Goal: Check status: Check status

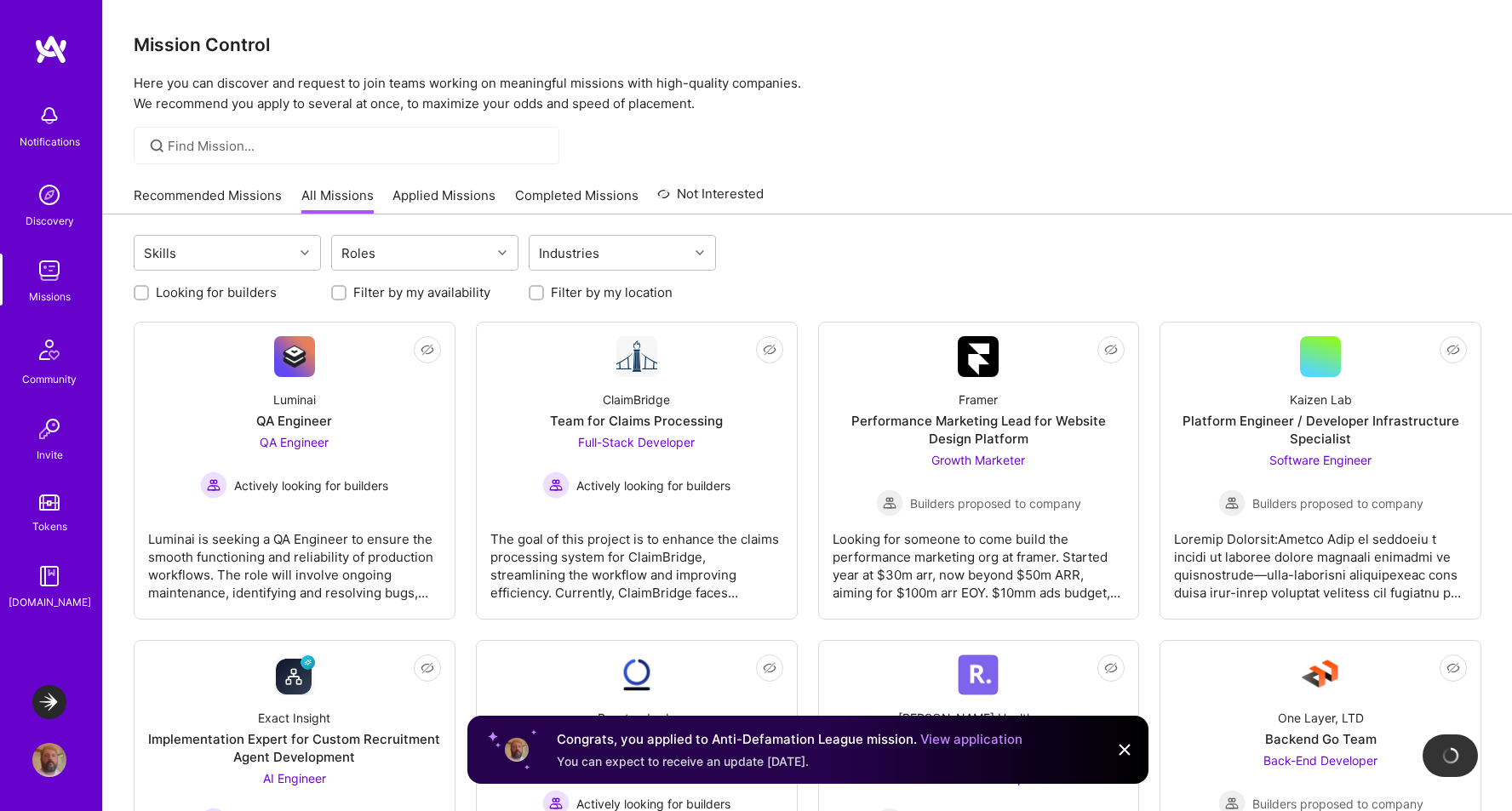
click at [950, 738] on link "View application" at bounding box center [971, 739] width 102 height 16
